Goal: Find specific page/section: Find specific page/section

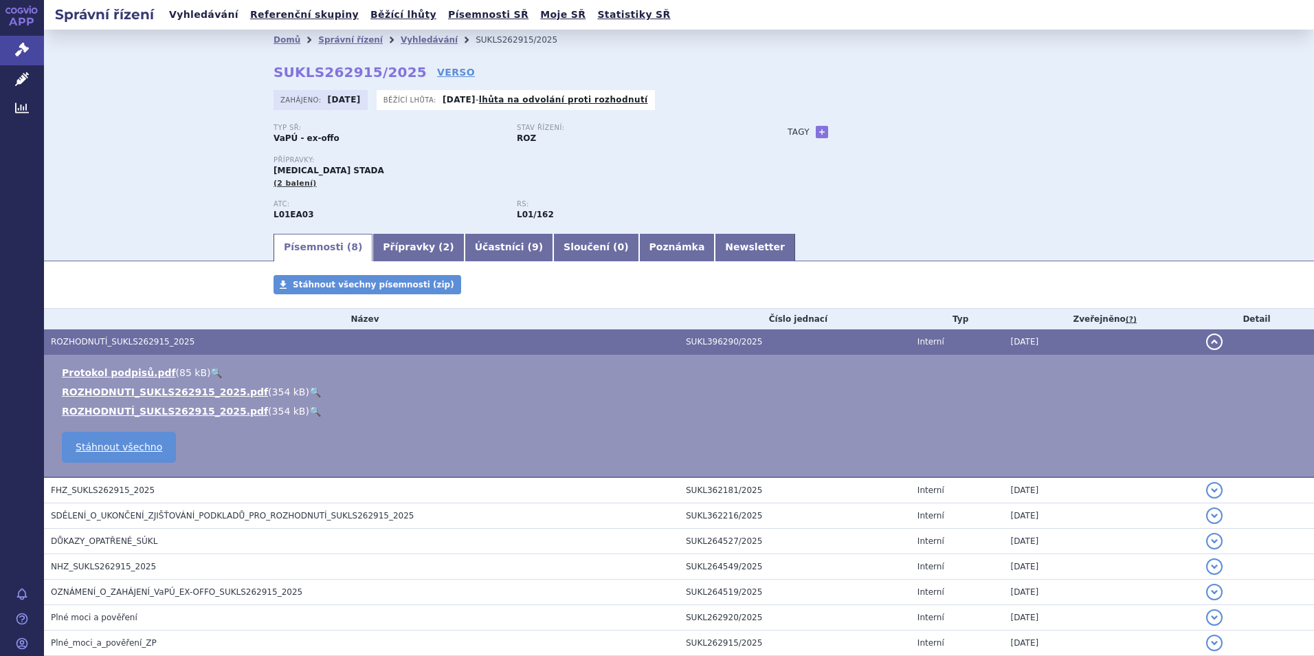
drag, startPoint x: 182, startPoint y: 11, endPoint x: 191, endPoint y: 17, distance: 10.9
click at [182, 11] on link "Vyhledávání" at bounding box center [204, 14] width 78 height 19
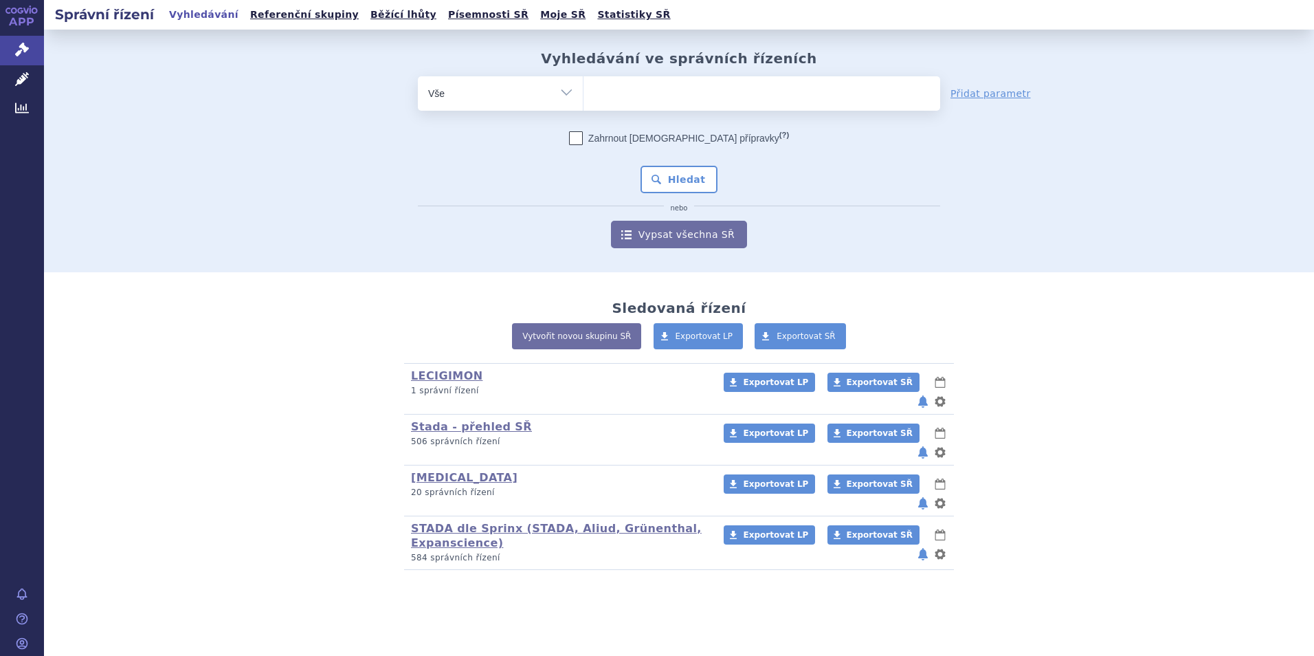
click at [599, 96] on input "search" at bounding box center [598, 91] width 8 height 17
click at [1016, 316] on div "Sledovaná řízení Vytvořit novou skupinu SŘ Exportovat LP Exportovat SŘ LECIGIMO…" at bounding box center [679, 434] width 866 height 269
click at [443, 522] on link "STADA dle Sprinx (STADA, Aliud, Grünenthal, Expanscience)" at bounding box center [556, 535] width 291 height 27
